Goal: Communication & Community: Answer question/provide support

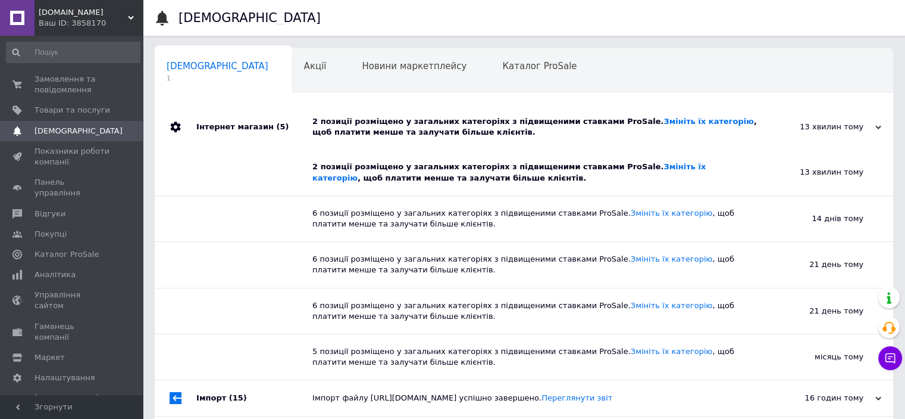
click at [67, 88] on span "Замовлення та повідомлення" at bounding box center [73, 84] width 76 height 21
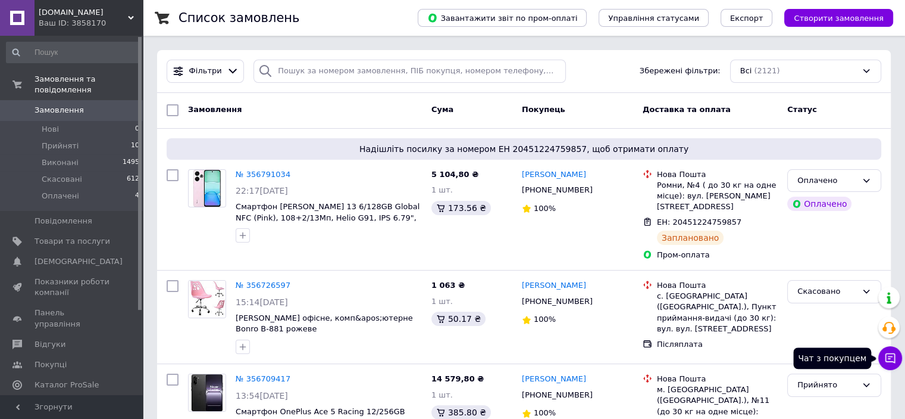
click at [898, 363] on button "Чат з покупцем" at bounding box center [891, 358] width 24 height 24
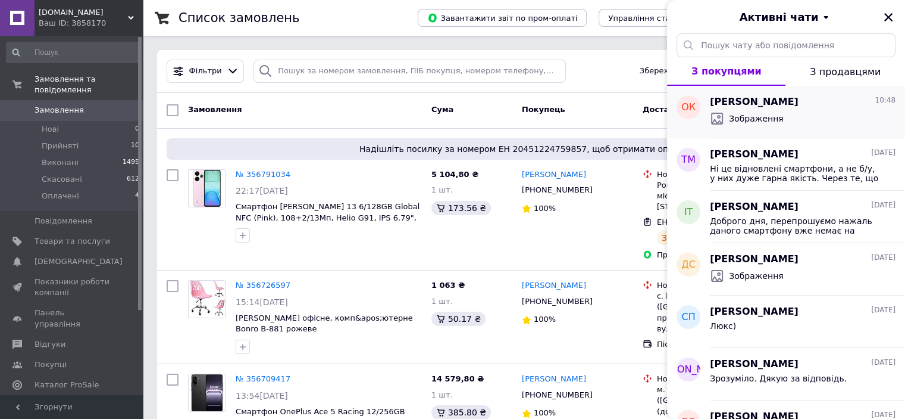
click at [818, 120] on div "Зображення" at bounding box center [803, 118] width 186 height 19
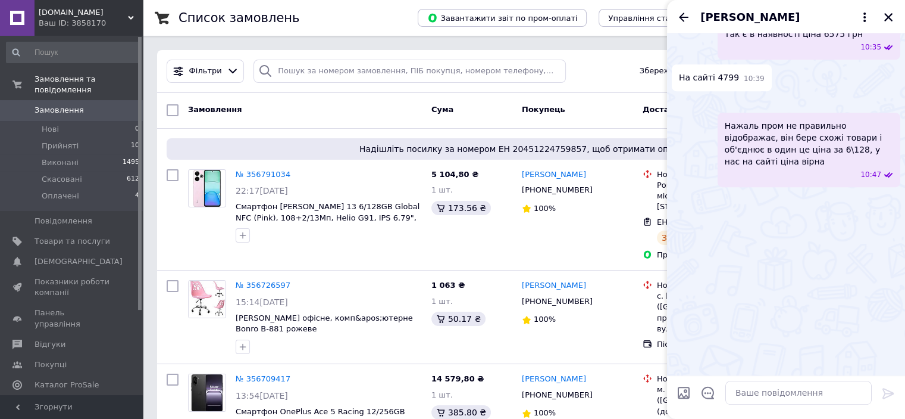
scroll to position [658, 0]
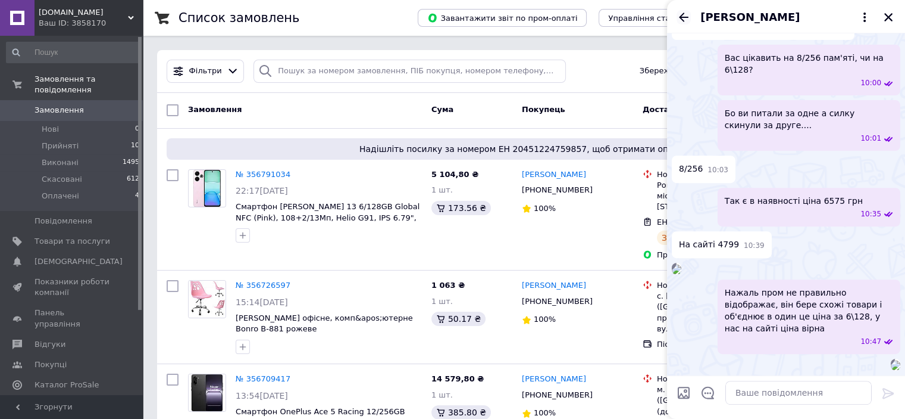
click at [679, 14] on icon "Назад" at bounding box center [684, 17] width 14 height 14
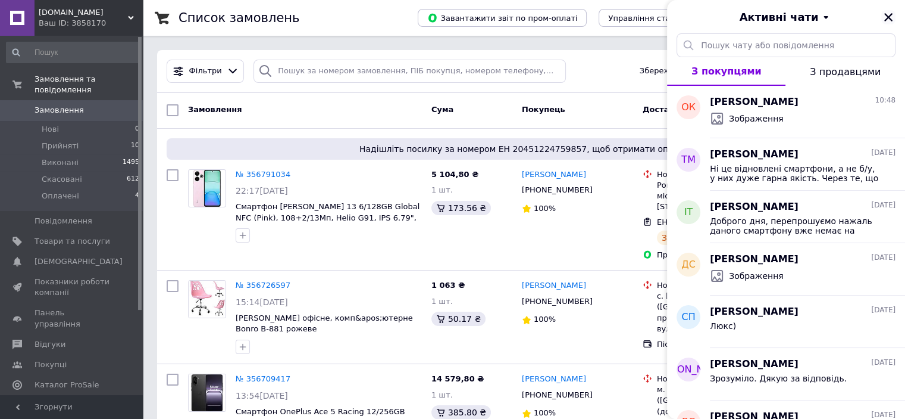
click at [888, 15] on icon "Закрити" at bounding box center [888, 17] width 11 height 11
